Goal: Task Accomplishment & Management: Use online tool/utility

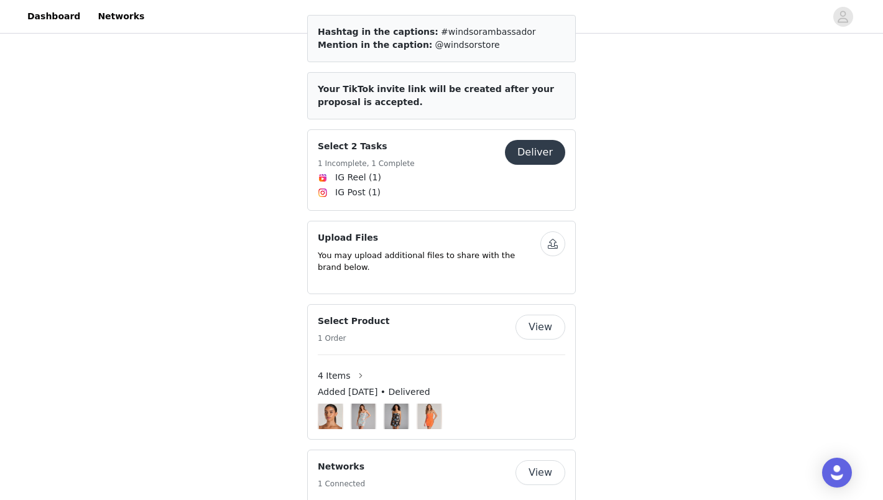
scroll to position [508, 0]
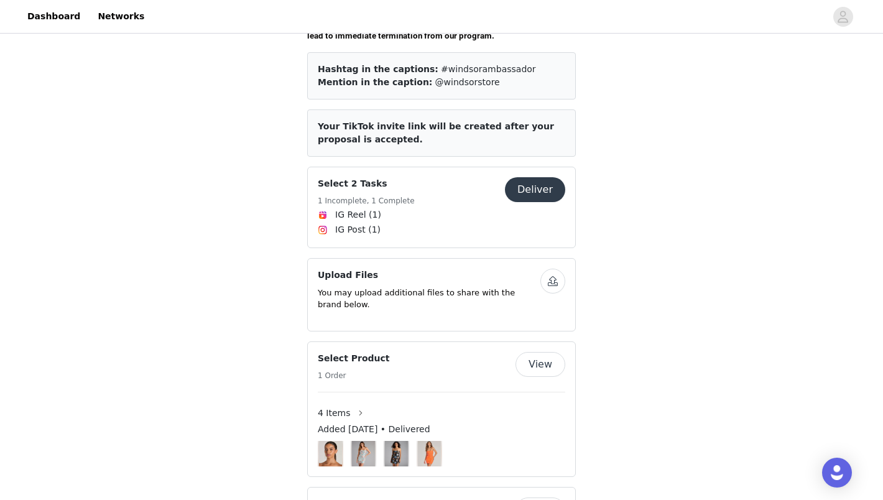
click at [539, 177] on button "Deliver" at bounding box center [535, 189] width 60 height 25
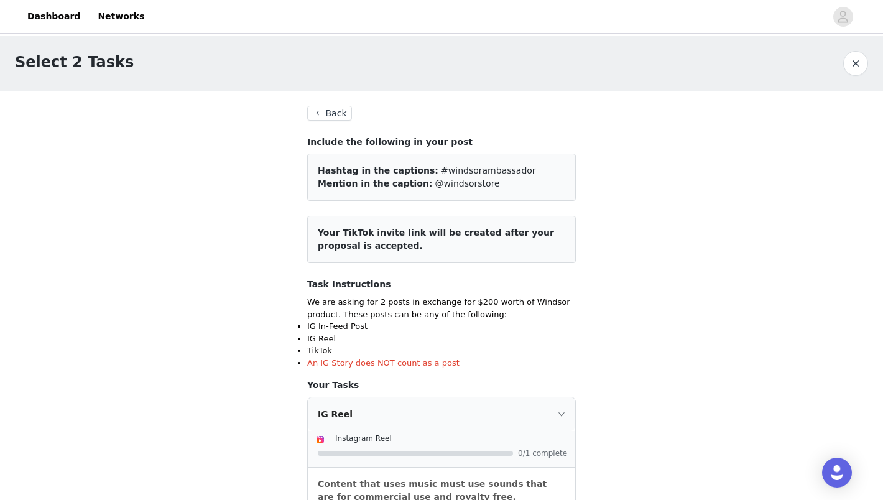
click at [333, 109] on button "Back" at bounding box center [329, 113] width 45 height 15
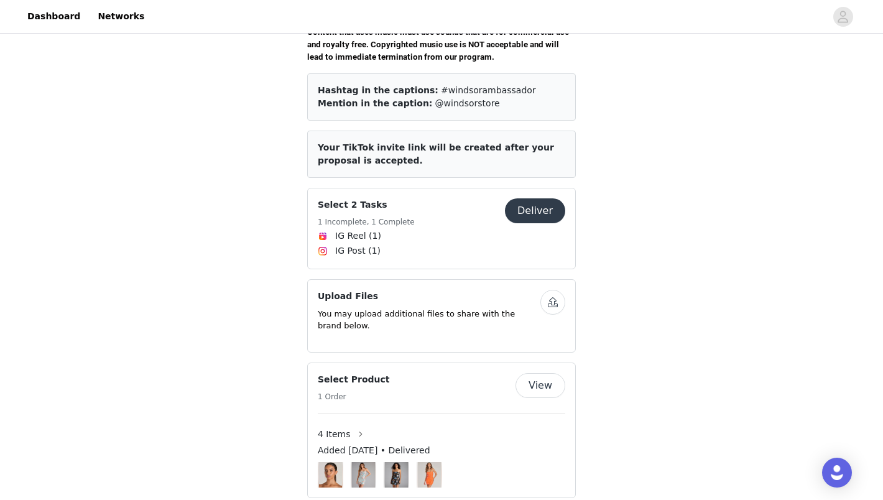
scroll to position [487, 0]
click at [509, 142] on span "Your TikTok invite link will be created after your proposal is accepted." at bounding box center [436, 153] width 236 height 23
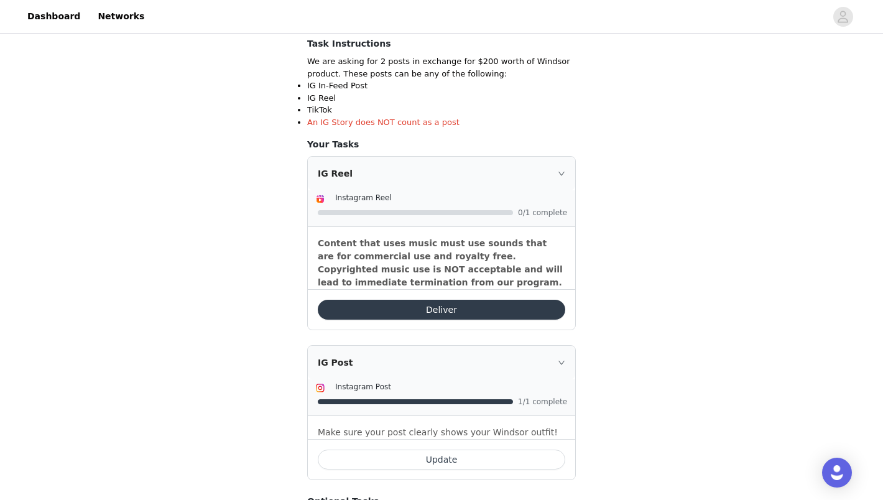
scroll to position [283, 0]
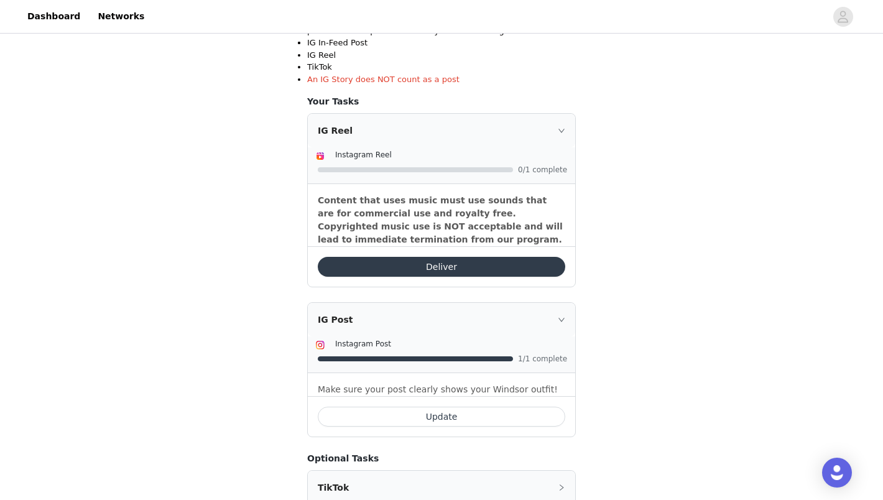
click at [453, 269] on button "Deliver" at bounding box center [441, 267] width 247 height 20
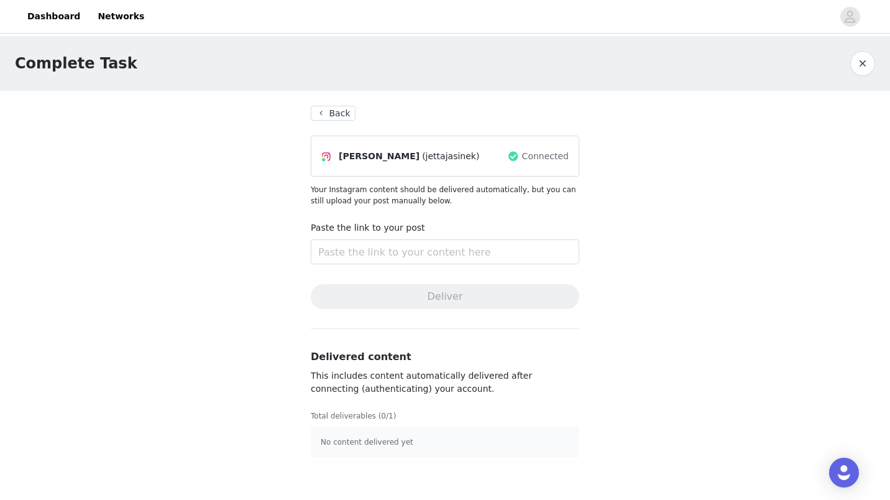
click at [325, 115] on button "Back" at bounding box center [333, 113] width 45 height 15
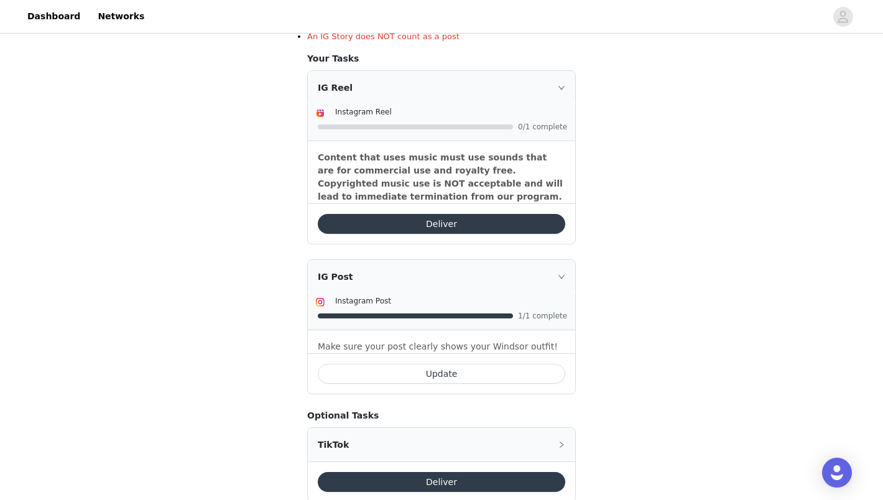
scroll to position [327, 0]
click at [564, 280] on icon "icon: right" at bounding box center [561, 275] width 7 height 7
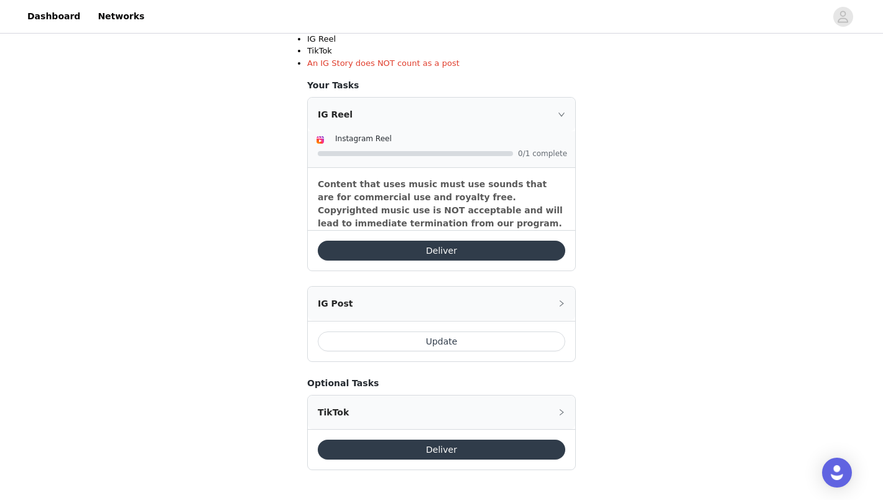
scroll to position [299, 0]
click at [564, 280] on div "IG Reel Instagram Reel 0/1 complete Content that uses music must use sounds tha…" at bounding box center [441, 230] width 269 height 264
click at [561, 302] on icon "icon: right" at bounding box center [562, 304] width 4 height 6
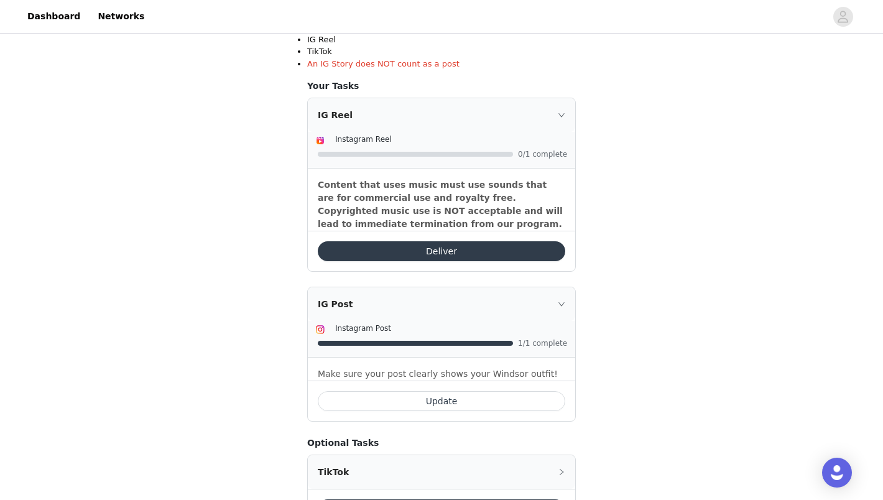
scroll to position [0, 0]
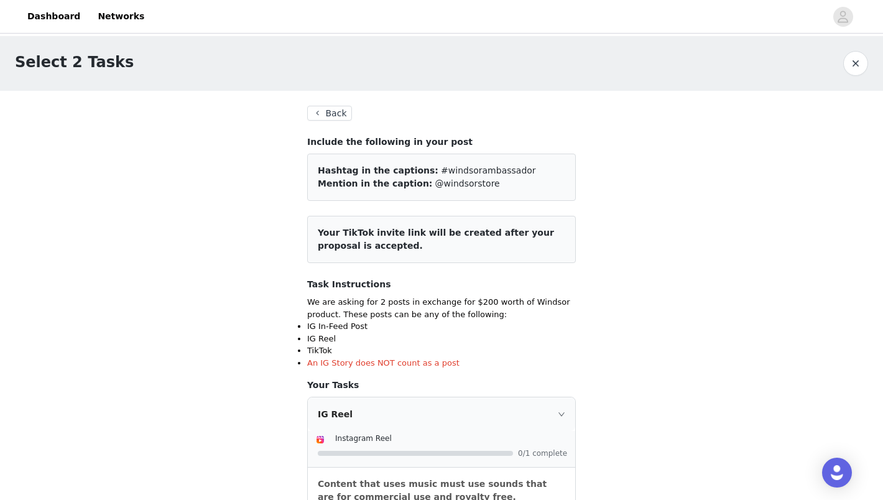
click at [323, 115] on button "Back" at bounding box center [329, 113] width 45 height 15
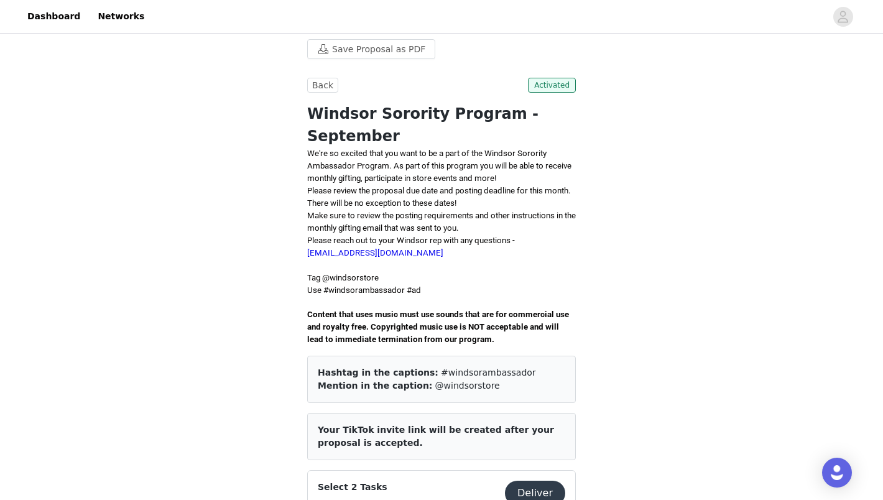
scroll to position [204, 0]
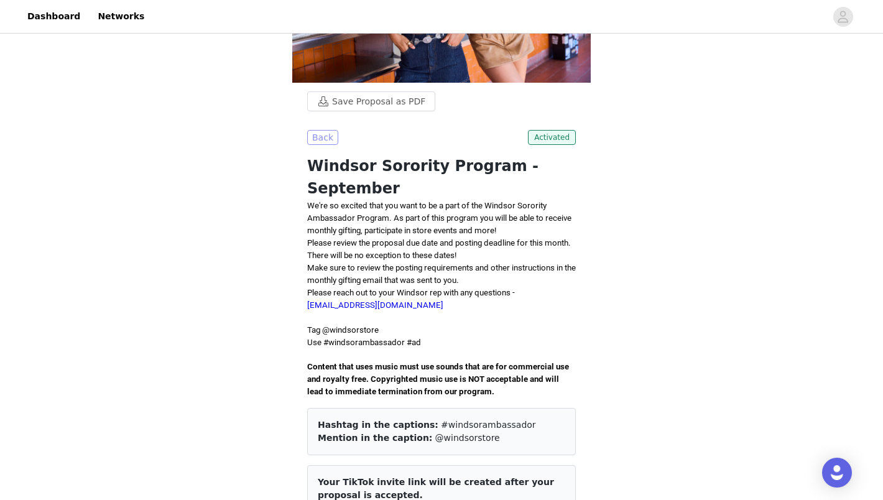
click at [318, 137] on button "Back" at bounding box center [322, 137] width 31 height 15
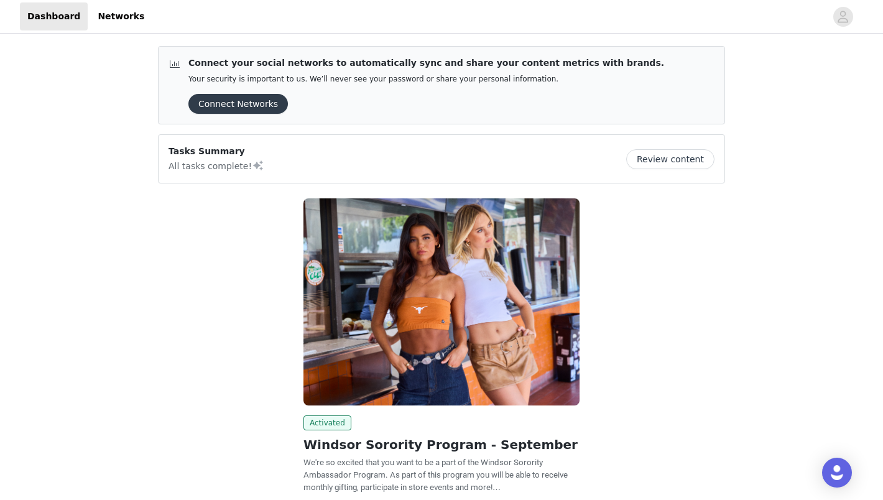
click at [694, 161] on button "Review content" at bounding box center [670, 159] width 88 height 20
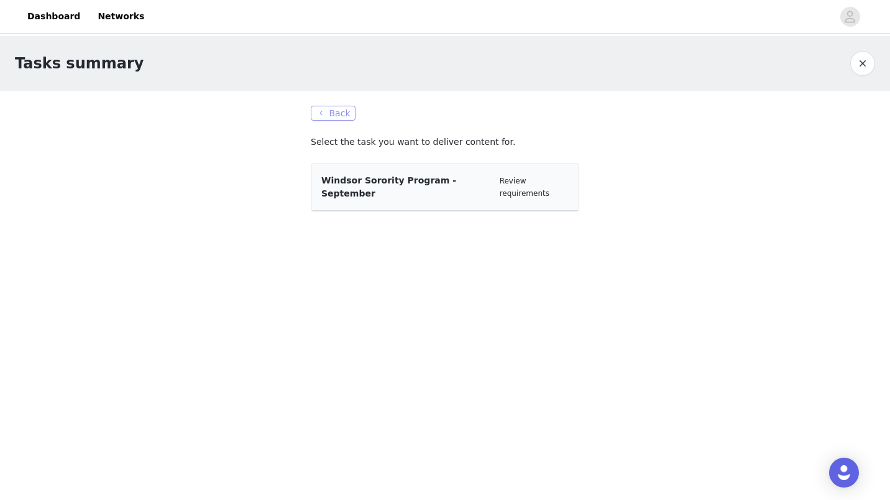
click at [329, 117] on button "Back" at bounding box center [333, 113] width 45 height 15
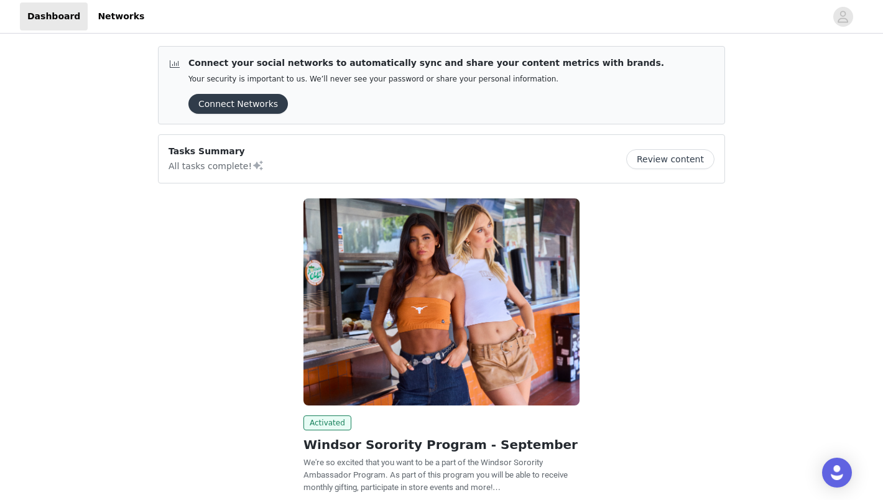
scroll to position [104, 0]
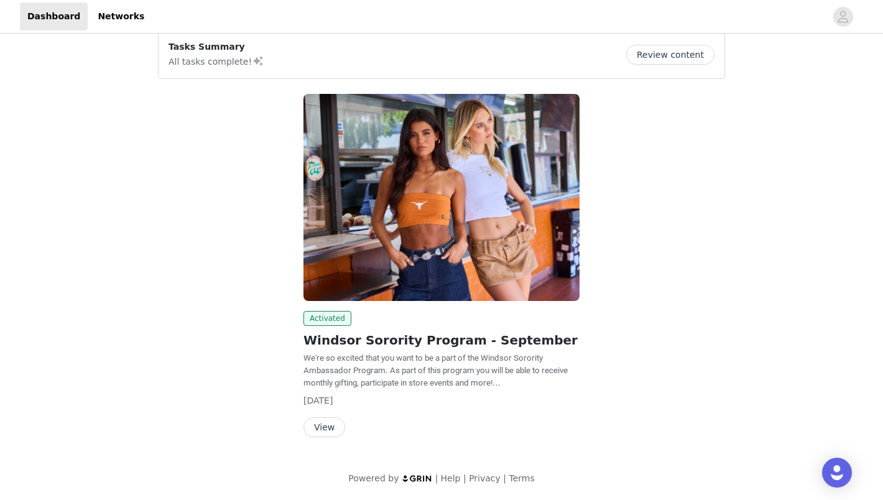
click at [310, 425] on button "View" at bounding box center [324, 427] width 42 height 20
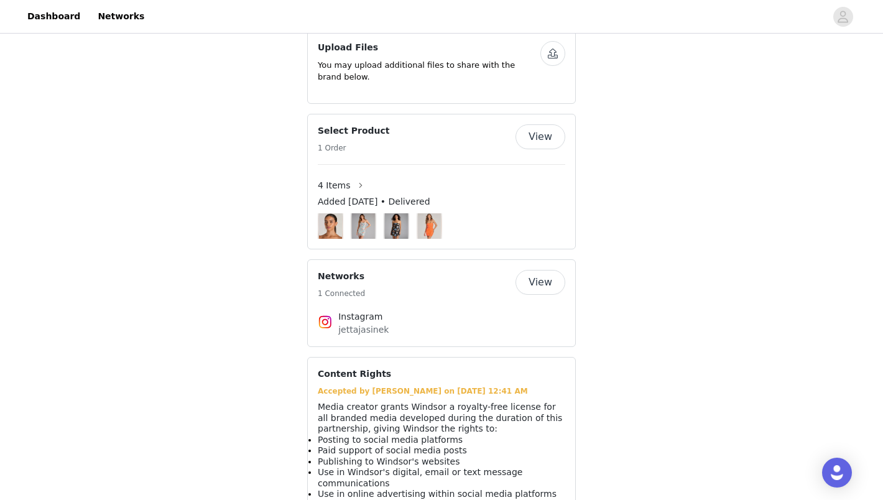
scroll to position [817, 0]
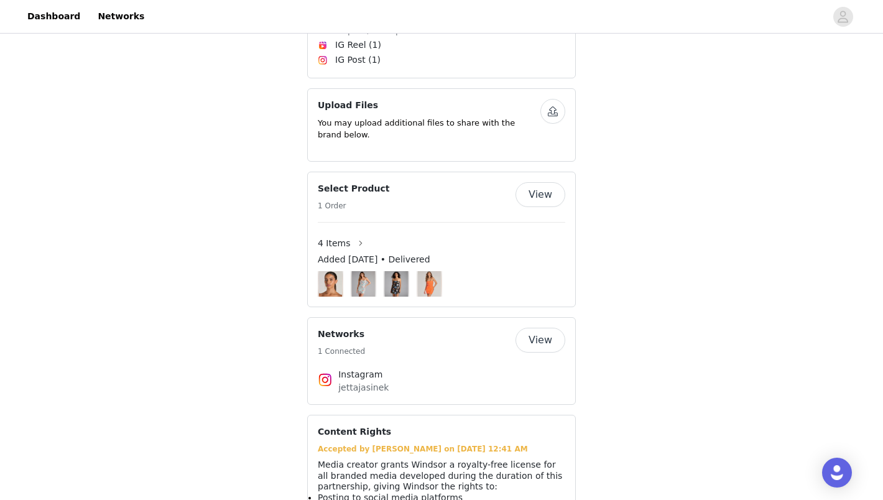
scroll to position [817, 0]
